Goal: Task Accomplishment & Management: Complete application form

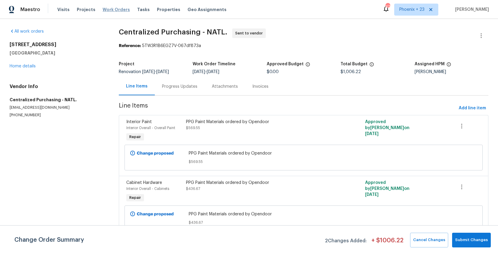
click at [118, 7] on span "Work Orders" at bounding box center [116, 10] width 27 height 6
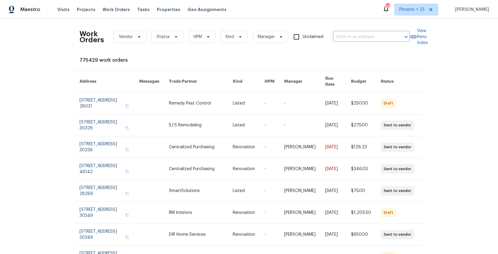
click at [372, 42] on div "Work Orders Vendor Status HPM Kind Manager Unclaimed ​" at bounding box center [245, 37] width 330 height 26
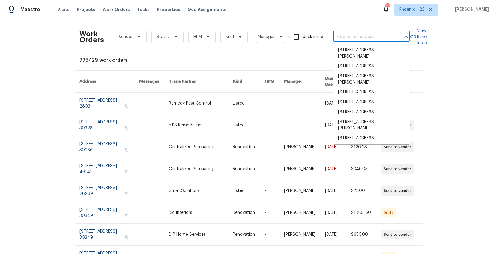
click at [369, 39] on input "text" at bounding box center [363, 36] width 60 height 9
paste input "[STREET_ADDRESS][PERSON_NAME]"
type input "[STREET_ADDRESS][PERSON_NAME]"
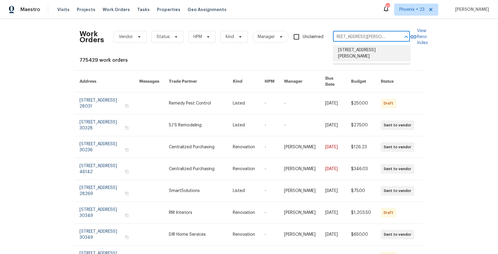
click at [367, 49] on li "[STREET_ADDRESS][PERSON_NAME]" at bounding box center [371, 53] width 77 height 16
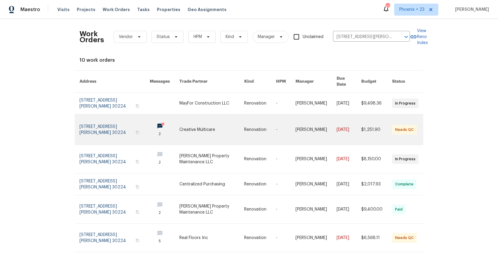
click at [180, 115] on link at bounding box center [211, 130] width 65 height 30
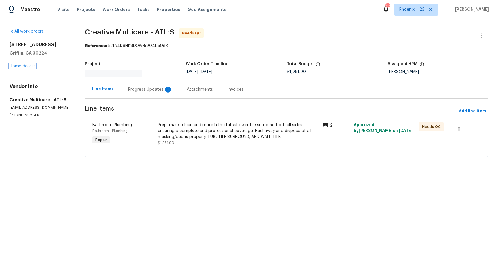
click at [24, 67] on link "Home details" at bounding box center [23, 66] width 26 height 4
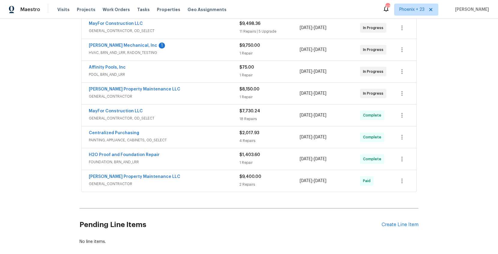
scroll to position [192, 0]
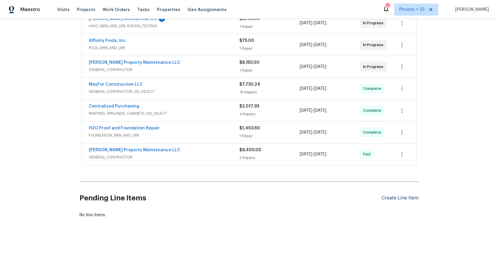
click at [393, 196] on div "Create Line Item" at bounding box center [400, 199] width 37 height 6
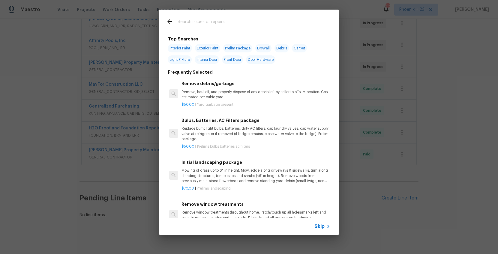
click at [215, 25] on input "text" at bounding box center [241, 22] width 127 height 9
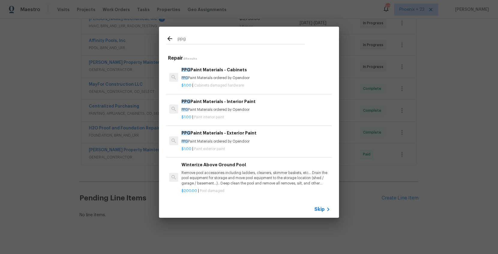
type input "ppg"
click at [277, 123] on div "PPG Paint Materials - Interior Paint PPG Paint Materials ordered by Opendoor $1…" at bounding box center [248, 110] width 167 height 34
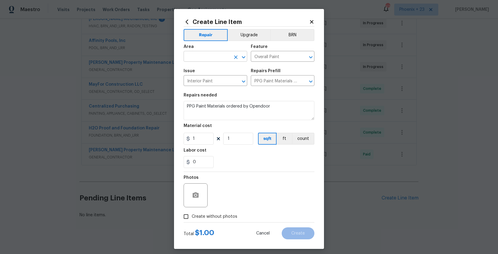
click at [204, 58] on input "text" at bounding box center [207, 57] width 47 height 9
click at [208, 83] on li "Interior Overall" at bounding box center [216, 80] width 64 height 10
type input "Interior Overall"
click at [189, 21] on icon at bounding box center [187, 22] width 7 height 7
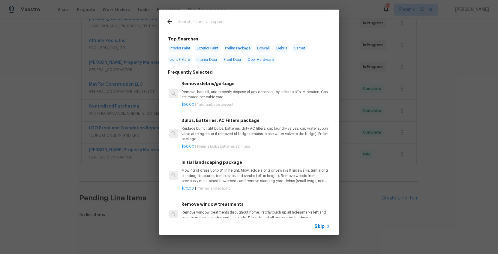
click at [189, 24] on input "text" at bounding box center [241, 22] width 127 height 9
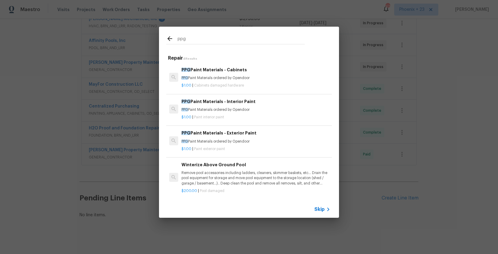
type input "ppg"
click at [255, 79] on p "PPG Paint Materials ordered by Opendoor" at bounding box center [256, 78] width 149 height 5
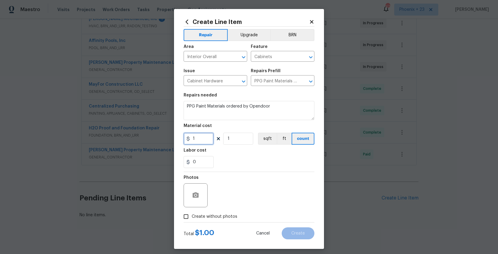
drag, startPoint x: 207, startPoint y: 137, endPoint x: 181, endPoint y: 138, distance: 25.8
click at [179, 139] on div "Create Line Item Repair Upgrade BRN Area Interior Overall ​ Feature Cabinets ​ …" at bounding box center [249, 129] width 150 height 240
type input "255.93"
click at [225, 214] on span "Create without photos" at bounding box center [215, 217] width 46 height 6
click at [192, 213] on input "Create without photos" at bounding box center [185, 216] width 11 height 11
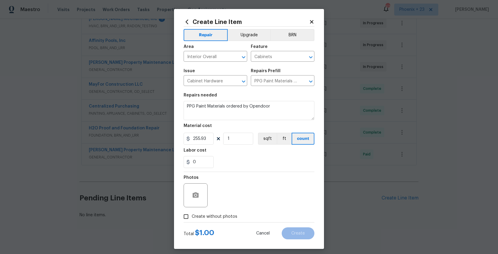
checkbox input "true"
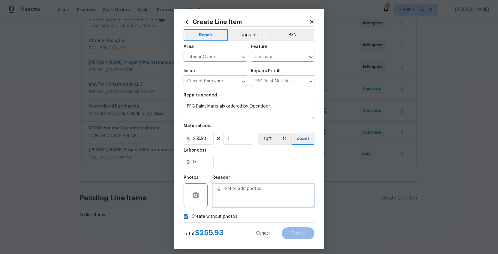
click at [230, 202] on textarea at bounding box center [263, 196] width 102 height 24
type textarea "NA"
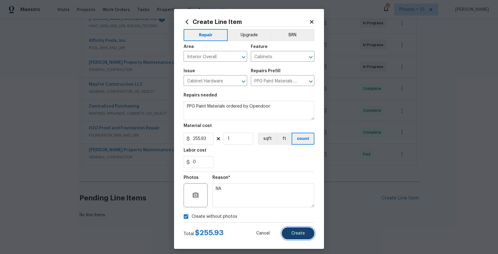
click at [298, 232] on span "Create" at bounding box center [298, 234] width 14 height 5
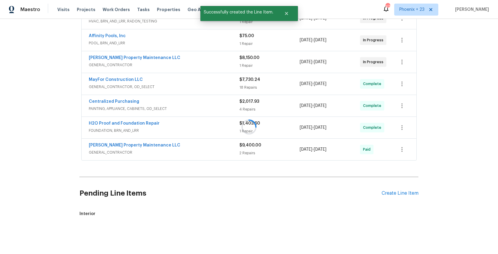
scroll to position [201, 0]
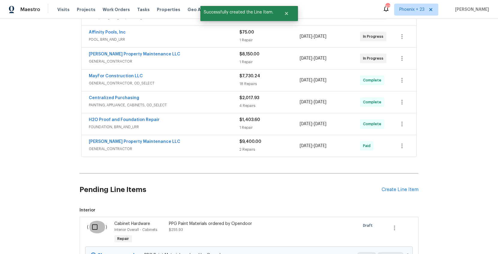
click at [98, 228] on input "checkbox" at bounding box center [97, 227] width 17 height 13
checkbox input "true"
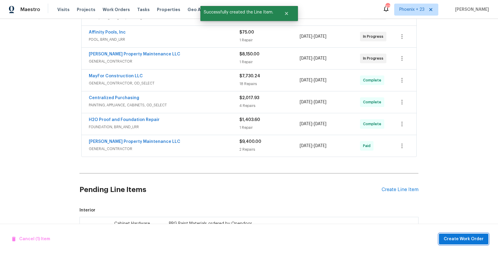
click at [479, 242] on span "Create Work Order" at bounding box center [464, 240] width 40 height 8
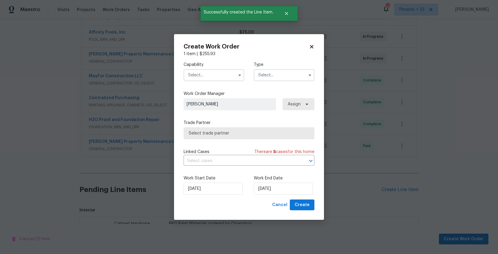
click at [233, 79] on input "text" at bounding box center [214, 75] width 61 height 12
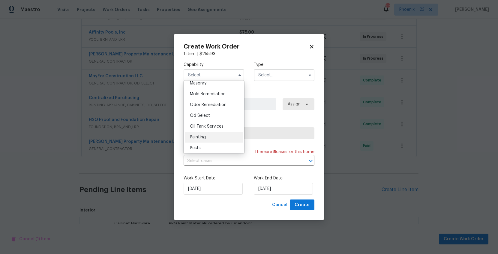
scroll to position [455, 0]
click at [214, 139] on div "Painting" at bounding box center [214, 136] width 58 height 11
type input "Painting"
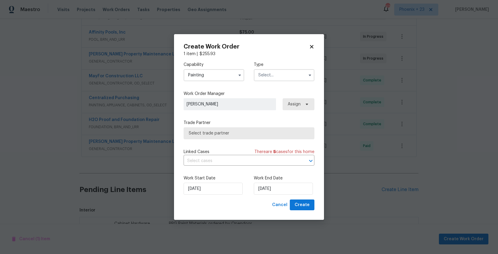
drag, startPoint x: 264, startPoint y: 72, endPoint x: 265, endPoint y: 76, distance: 3.7
click at [264, 72] on input "text" at bounding box center [284, 75] width 61 height 12
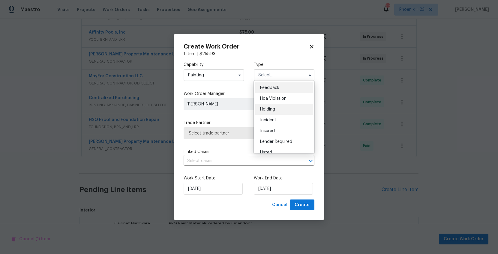
scroll to position [136, 0]
click at [278, 103] on span "Renovation" at bounding box center [271, 103] width 22 height 4
type input "Renovation"
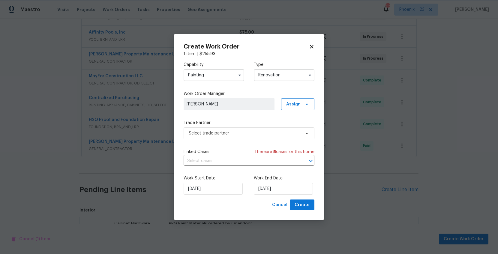
scroll to position [0, 0]
click at [295, 104] on span "Assign" at bounding box center [293, 104] width 14 height 6
click at [294, 130] on div "Assign to me" at bounding box center [299, 130] width 26 height 6
click at [245, 123] on label "Trade Partner" at bounding box center [249, 123] width 131 height 6
click at [246, 134] on span "Select trade partner" at bounding box center [245, 134] width 112 height 6
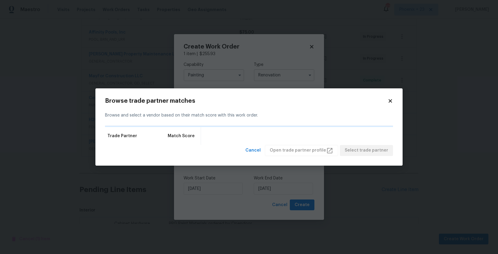
click at [389, 101] on icon at bounding box center [390, 100] width 5 height 5
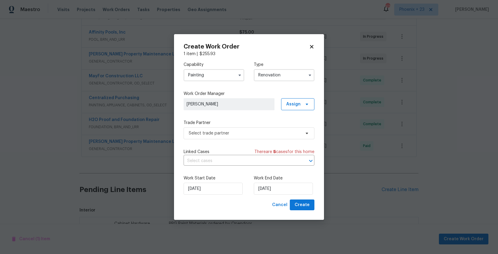
drag, startPoint x: 276, startPoint y: 120, endPoint x: 267, endPoint y: 133, distance: 15.7
click at [275, 122] on label "Trade Partner" at bounding box center [249, 123] width 131 height 6
click at [267, 133] on span "Select trade partner" at bounding box center [245, 134] width 112 height 6
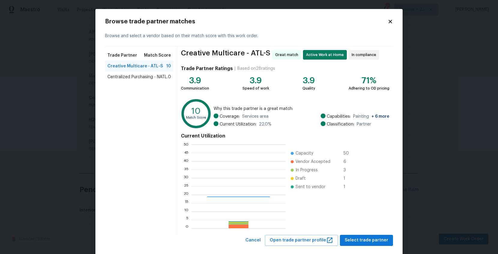
scroll to position [84, 94]
click at [146, 79] on span "Centralized Purchasing - NATL." at bounding box center [137, 77] width 60 height 6
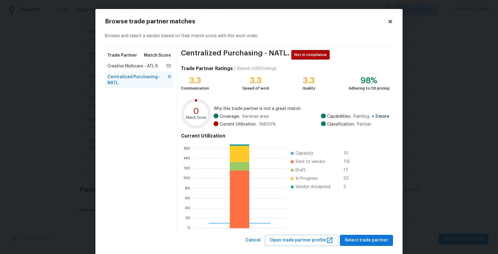
scroll to position [11, 0]
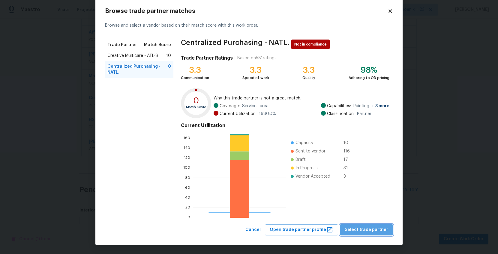
click at [373, 230] on span "Select trade partner" at bounding box center [367, 231] width 44 height 8
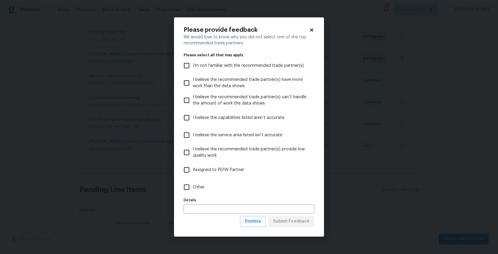
scroll to position [0, 0]
drag, startPoint x: 239, startPoint y: 180, endPoint x: 243, endPoint y: 184, distance: 5.9
click at [239, 180] on label "Other" at bounding box center [244, 187] width 129 height 17
click at [193, 181] on input "Other" at bounding box center [186, 187] width 13 height 13
checkbox input "true"
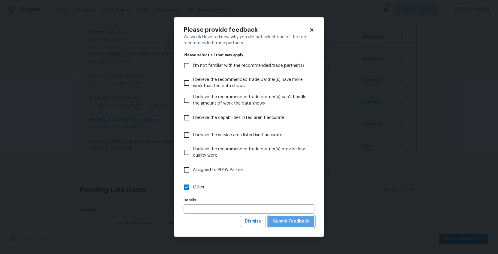
click at [294, 220] on span "Submit Feedback" at bounding box center [291, 222] width 37 height 8
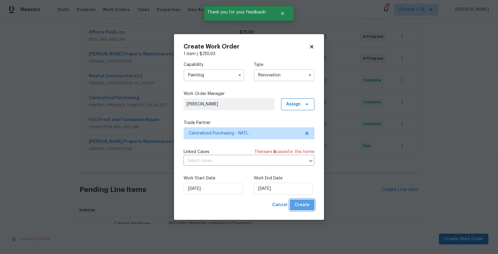
click at [310, 207] on button "Create" at bounding box center [302, 205] width 25 height 11
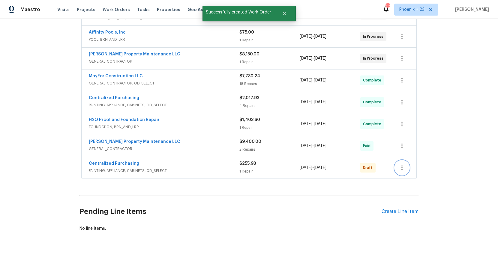
click at [398, 168] on button "button" at bounding box center [402, 168] width 14 height 14
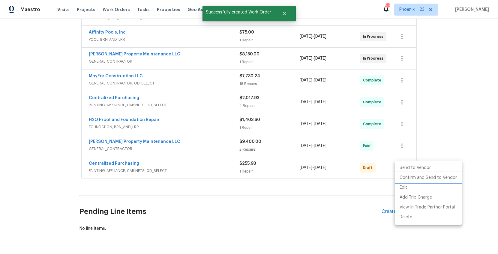
click at [400, 177] on li "Confirm and Send to Vendor" at bounding box center [428, 178] width 67 height 10
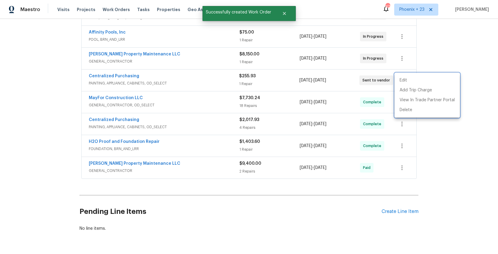
drag, startPoint x: 125, startPoint y: 68, endPoint x: 122, endPoint y: 71, distance: 3.6
click at [124, 69] on div at bounding box center [249, 127] width 498 height 254
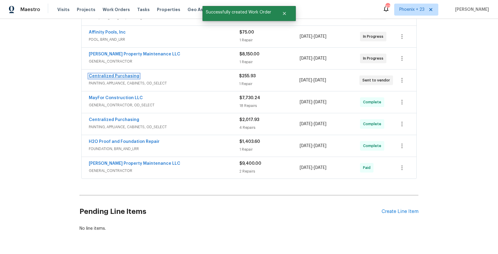
click at [120, 77] on link "Centralized Purchasing" at bounding box center [114, 76] width 50 height 4
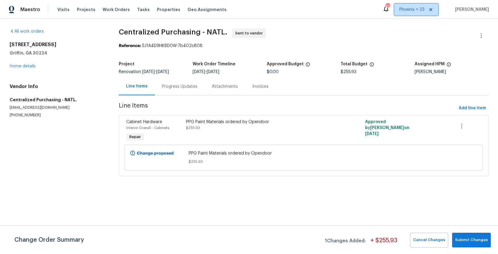
click at [404, 10] on span "Phoenix + 23" at bounding box center [411, 10] width 25 height 6
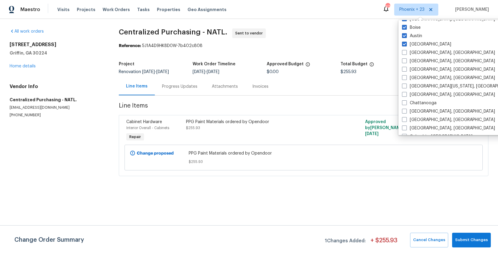
scroll to position [182, 0]
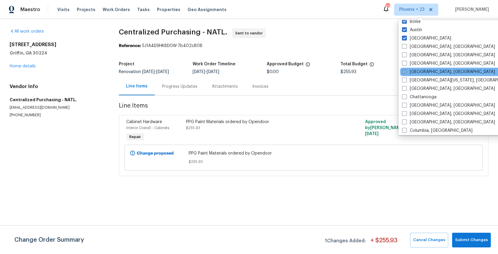
click at [417, 71] on label "[GEOGRAPHIC_DATA], [GEOGRAPHIC_DATA]" at bounding box center [448, 72] width 93 height 6
click at [406, 71] on input "[GEOGRAPHIC_DATA], [GEOGRAPHIC_DATA]" at bounding box center [404, 71] width 4 height 4
checkbox input "true"
drag, startPoint x: 143, startPoint y: 19, endPoint x: 133, endPoint y: 16, distance: 10.9
click at [140, 18] on div "Maestro Visits Projects Work Orders Tasks Properties Geo Assignments 529 [GEOGR…" at bounding box center [249, 96] width 498 height 193
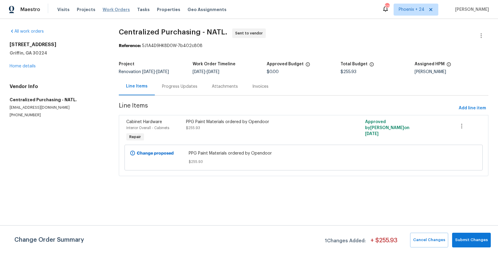
click at [120, 12] on span "Work Orders" at bounding box center [116, 10] width 27 height 6
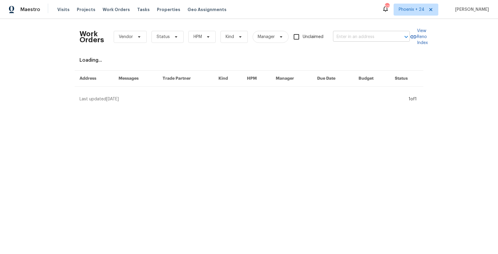
drag, startPoint x: 326, startPoint y: 35, endPoint x: 334, endPoint y: 37, distance: 8.3
click at [327, 35] on div "Unclaimed" at bounding box center [311, 37] width 35 height 13
click at [342, 38] on input "text" at bounding box center [363, 36] width 60 height 9
paste input "[STREET_ADDRESS]"
type input "[STREET_ADDRESS]"
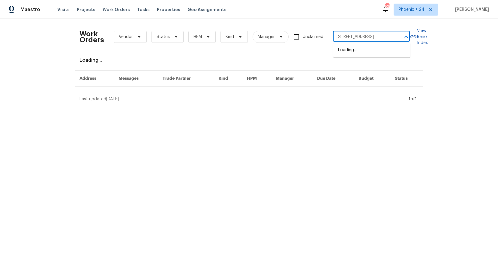
scroll to position [0, 24]
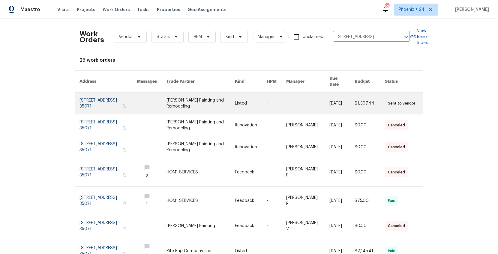
click at [223, 106] on link at bounding box center [201, 104] width 68 height 22
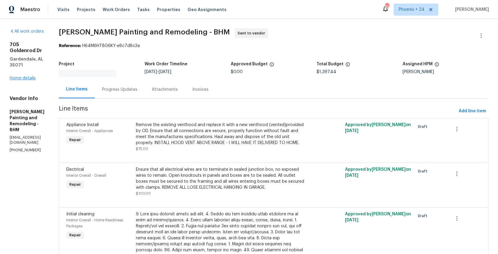
click at [34, 65] on div "[STREET_ADDRESS][PERSON_NAME] Home details" at bounding box center [27, 62] width 35 height 40
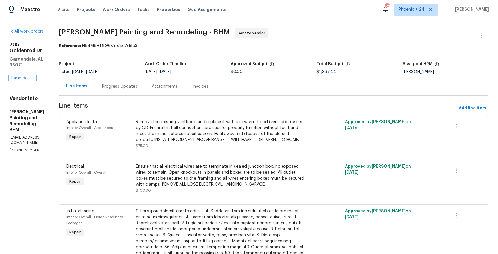
click at [30, 76] on link "Home details" at bounding box center [23, 78] width 26 height 4
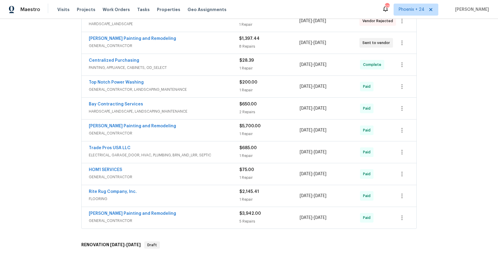
scroll to position [259, 0]
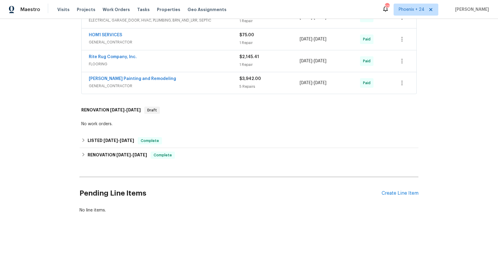
click at [391, 187] on div "Pending Line Items Create Line Item" at bounding box center [249, 194] width 339 height 28
click at [391, 189] on div "Pending Line Items Create Line Item" at bounding box center [249, 194] width 339 height 28
drag, startPoint x: 386, startPoint y: 186, endPoint x: 388, endPoint y: 188, distance: 3.2
click at [386, 186] on div "Pending Line Items Create Line Item" at bounding box center [249, 194] width 339 height 28
click at [392, 194] on div "Create Line Item" at bounding box center [400, 194] width 37 height 6
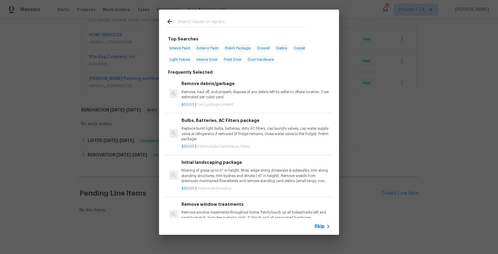
click at [185, 23] on input "text" at bounding box center [241, 22] width 127 height 9
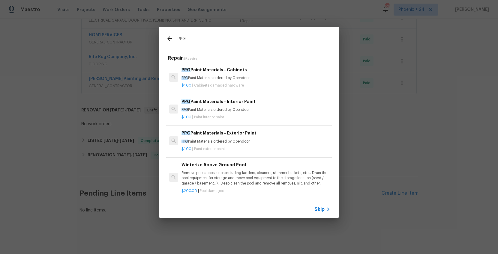
type input "PPG"
click at [262, 72] on h6 "PPG Paint Materials - Cabinets" at bounding box center [256, 70] width 149 height 7
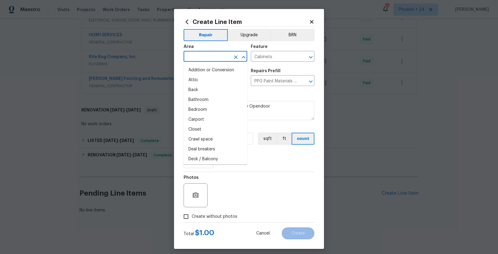
click at [213, 57] on input "text" at bounding box center [207, 57] width 47 height 9
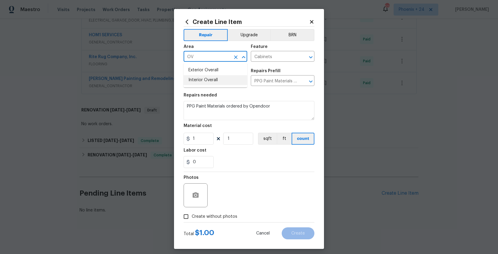
click at [217, 80] on li "Interior Overall" at bounding box center [216, 80] width 64 height 10
type input "Interior Overall"
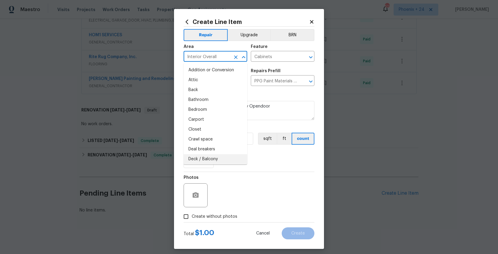
drag, startPoint x: 251, startPoint y: 179, endPoint x: 217, endPoint y: 148, distance: 45.9
click at [251, 179] on div "Photos" at bounding box center [249, 191] width 131 height 39
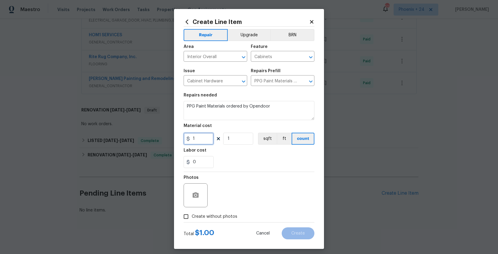
drag, startPoint x: 205, startPoint y: 143, endPoint x: 186, endPoint y: 140, distance: 19.1
click at [186, 140] on div "1" at bounding box center [199, 139] width 30 height 12
type input "86.11"
click at [222, 213] on label "Create without photos" at bounding box center [208, 216] width 57 height 11
click at [192, 213] on input "Create without photos" at bounding box center [185, 216] width 11 height 11
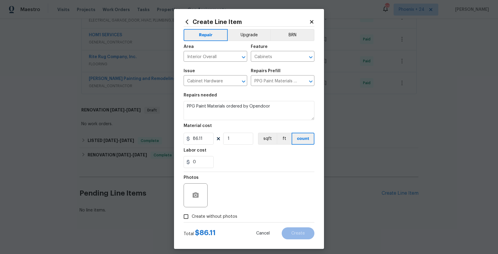
checkbox input "true"
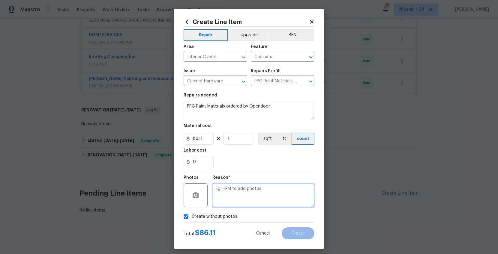
click at [231, 207] on textarea at bounding box center [263, 196] width 102 height 24
type textarea "NA"
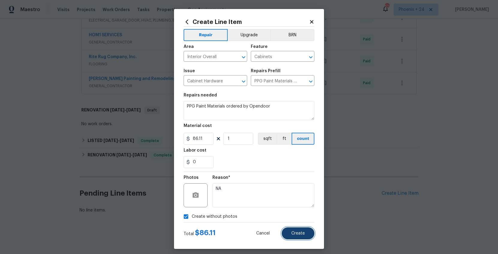
click at [291, 230] on button "Create" at bounding box center [298, 234] width 33 height 12
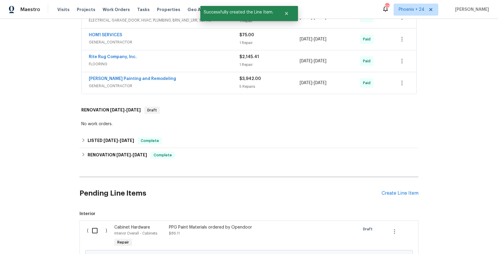
click at [95, 233] on input "checkbox" at bounding box center [97, 231] width 17 height 13
checkbox input "true"
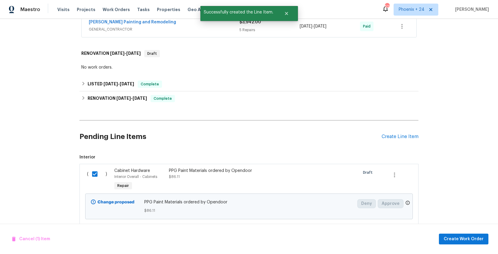
scroll to position [327, 0]
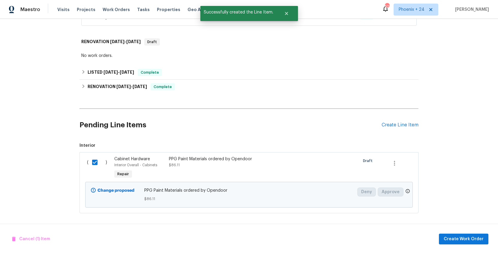
click at [467, 244] on div "Cancel (1) Item Create Work Order" at bounding box center [249, 239] width 498 height 31
click at [466, 243] on button "Create Work Order" at bounding box center [464, 239] width 50 height 11
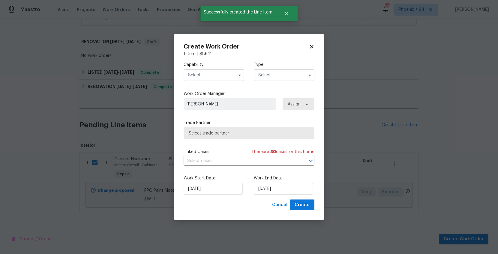
drag, startPoint x: 214, startPoint y: 77, endPoint x: 213, endPoint y: 80, distance: 3.4
click at [214, 77] on input "text" at bounding box center [214, 75] width 61 height 12
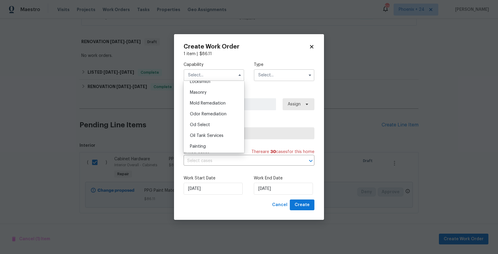
scroll to position [475, 0]
click at [214, 116] on div "Painting" at bounding box center [214, 117] width 58 height 11
type input "Painting"
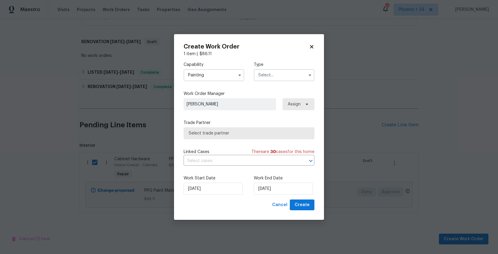
click at [275, 76] on input "text" at bounding box center [284, 75] width 61 height 12
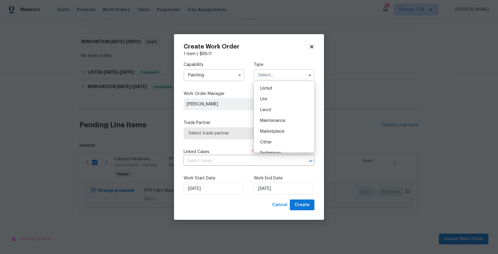
scroll to position [32, 0]
click at [276, 124] on div "Listed" at bounding box center [284, 120] width 58 height 11
type input "Listed"
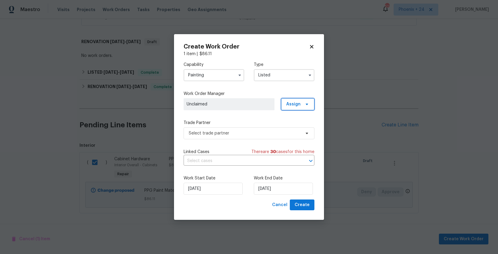
click at [302, 105] on span "Assign" at bounding box center [297, 104] width 33 height 12
click at [299, 127] on div "Assign to me" at bounding box center [299, 130] width 26 height 6
click at [238, 125] on label "Trade Partner" at bounding box center [249, 123] width 131 height 6
click at [242, 131] on span "Select trade partner" at bounding box center [245, 134] width 112 height 6
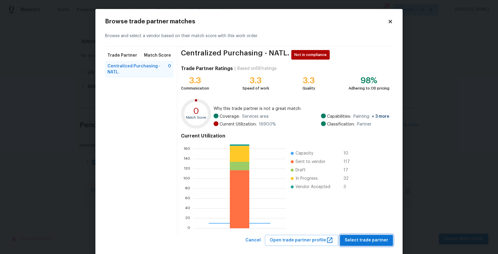
click at [355, 240] on span "Select trade partner" at bounding box center [367, 241] width 44 height 8
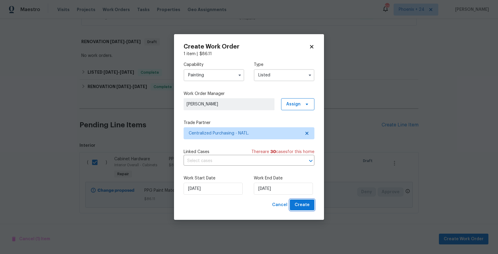
click at [305, 208] on span "Create" at bounding box center [302, 206] width 15 height 8
checkbox input "false"
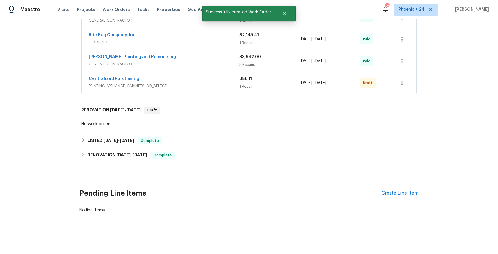
scroll to position [233, 0]
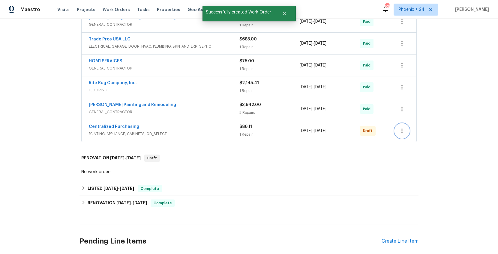
click at [399, 131] on icon "button" at bounding box center [402, 131] width 7 height 7
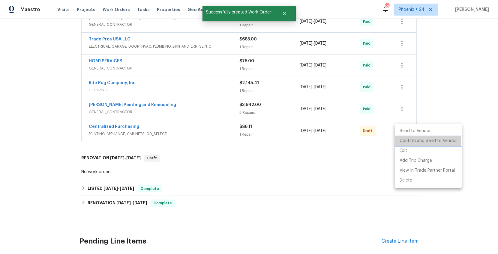
click at [401, 140] on li "Confirm and Send to Vendor" at bounding box center [428, 141] width 67 height 10
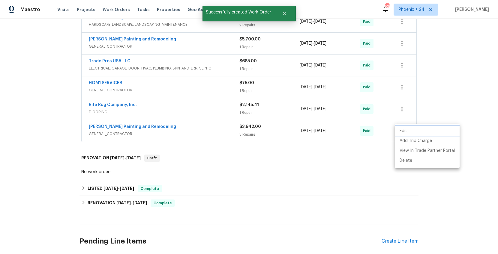
scroll to position [58, 0]
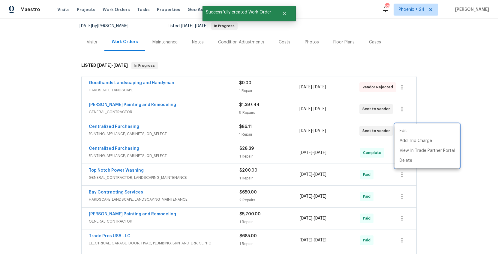
click at [129, 124] on div at bounding box center [249, 127] width 498 height 254
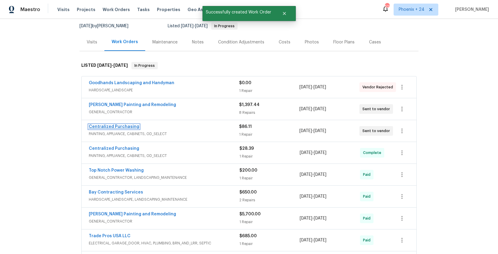
click at [126, 127] on link "Centralized Purchasing" at bounding box center [114, 127] width 50 height 4
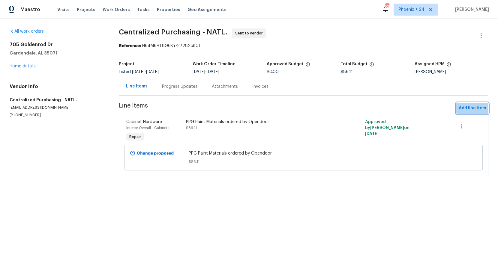
click at [468, 110] on span "Add line item" at bounding box center [472, 109] width 27 height 8
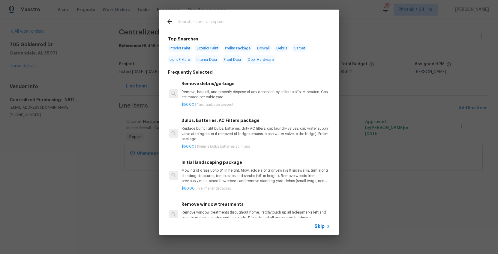
click at [214, 26] on input "text" at bounding box center [241, 22] width 127 height 9
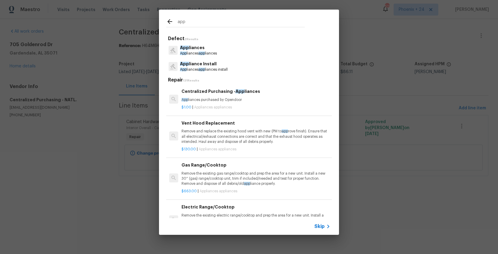
type input "app"
click at [263, 107] on p "$1.00 | Appliances appliances" at bounding box center [256, 107] width 149 height 5
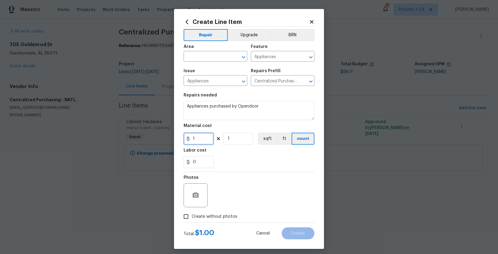
click at [202, 134] on input "1" at bounding box center [199, 139] width 30 height 12
drag, startPoint x: 202, startPoint y: 140, endPoint x: 182, endPoint y: 140, distance: 19.2
click at [182, 140] on div "Create Line Item Repair Upgrade BRN Area ​ Feature Appliances ​ Issue Appliance…" at bounding box center [249, 129] width 150 height 240
type input "86.86"
click at [203, 56] on input "text" at bounding box center [207, 57] width 47 height 9
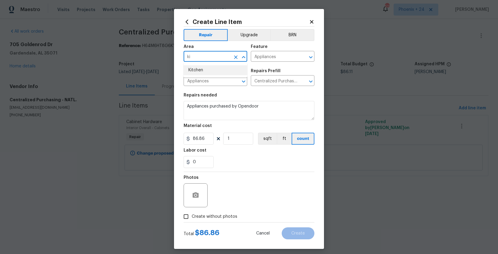
click at [206, 66] on li "Kitchen" at bounding box center [216, 70] width 64 height 10
type input "Kitchen"
click at [224, 212] on label "Create without photos" at bounding box center [208, 216] width 57 height 11
click at [192, 212] on input "Create without photos" at bounding box center [185, 216] width 11 height 11
checkbox input "true"
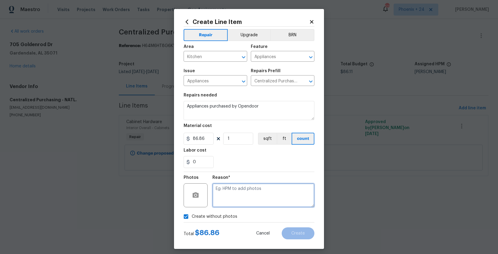
click at [230, 204] on textarea at bounding box center [263, 196] width 102 height 24
type textarea "NA"
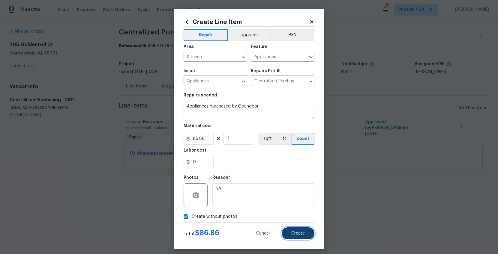
click at [292, 229] on button "Create" at bounding box center [298, 234] width 33 height 12
